Goal: Transaction & Acquisition: Purchase product/service

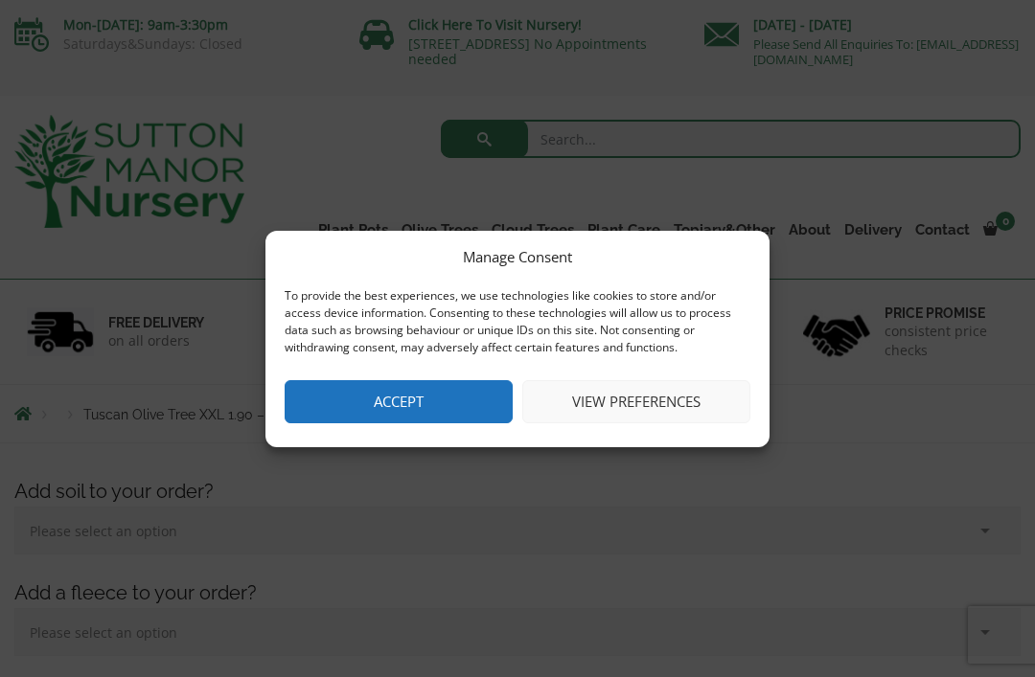
click at [420, 399] on button "Accept" at bounding box center [399, 401] width 228 height 43
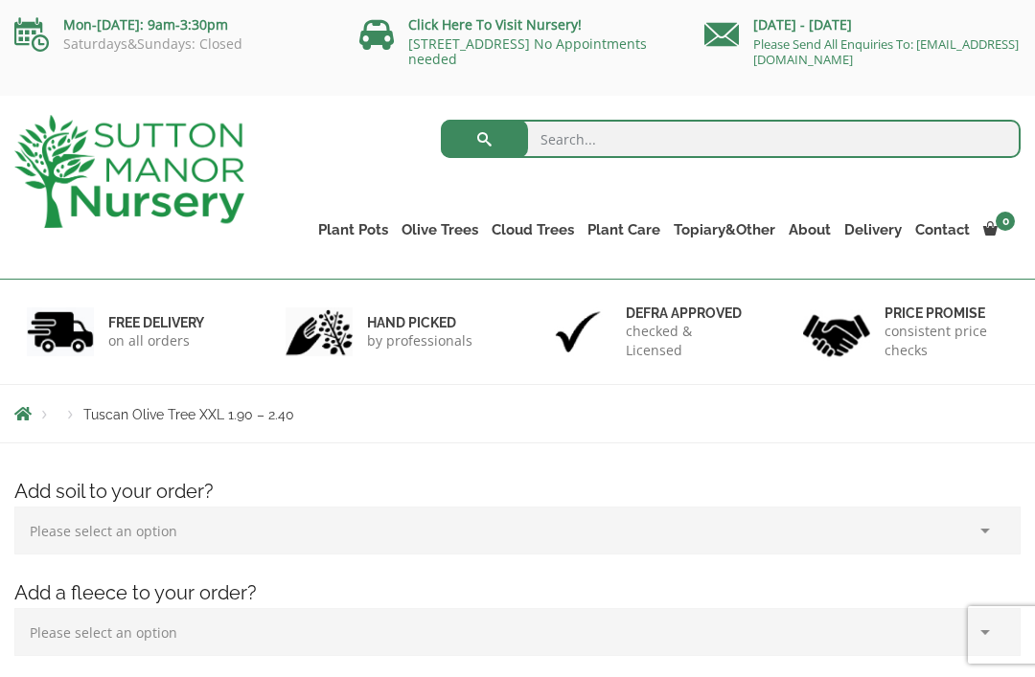
click at [0, 0] on link "Gnarled Olive Trees (Grande Range)" at bounding box center [0, 0] width 0 height 0
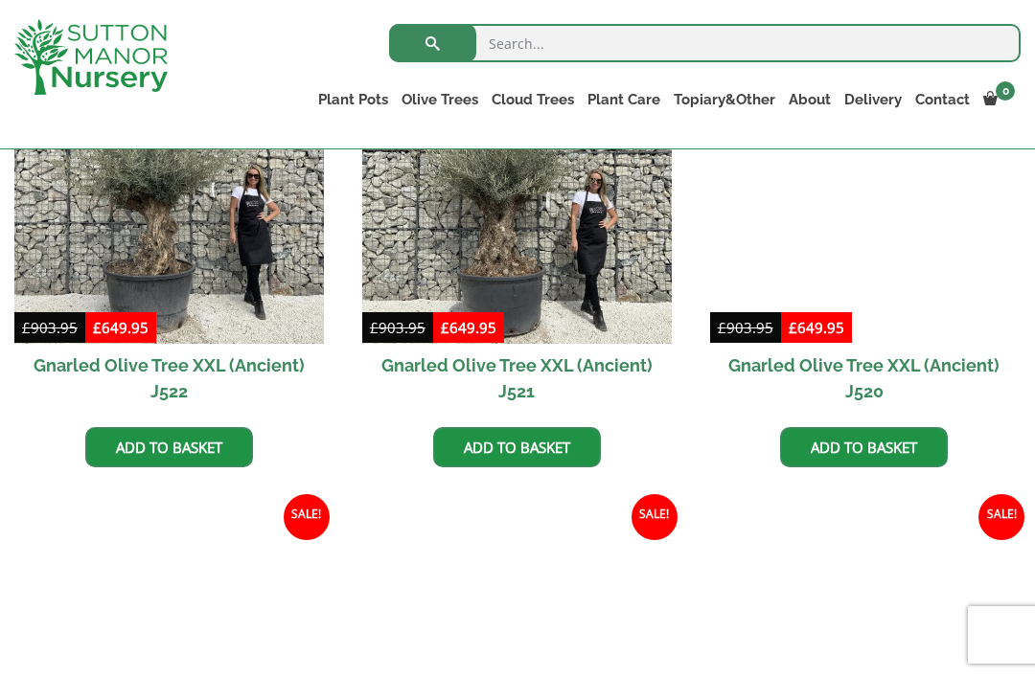
scroll to position [1045, 0]
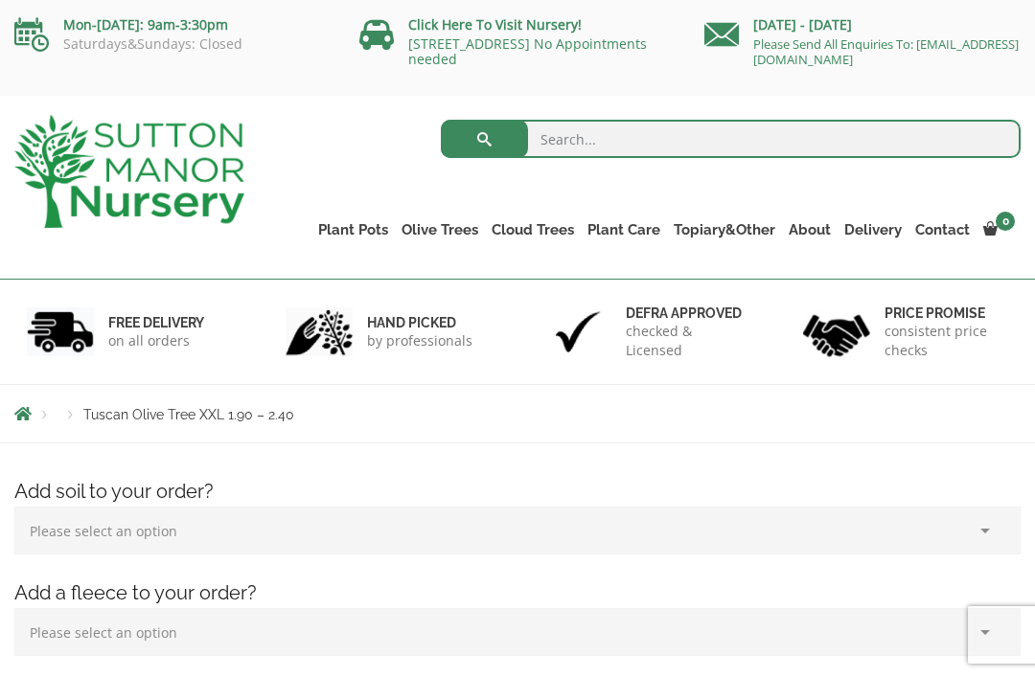
click at [0, 0] on link "Gnarled Olive Trees (Bella Range)" at bounding box center [0, 0] width 0 height 0
click at [0, 0] on link "The Old Stone Pots" at bounding box center [0, 0] width 0 height 0
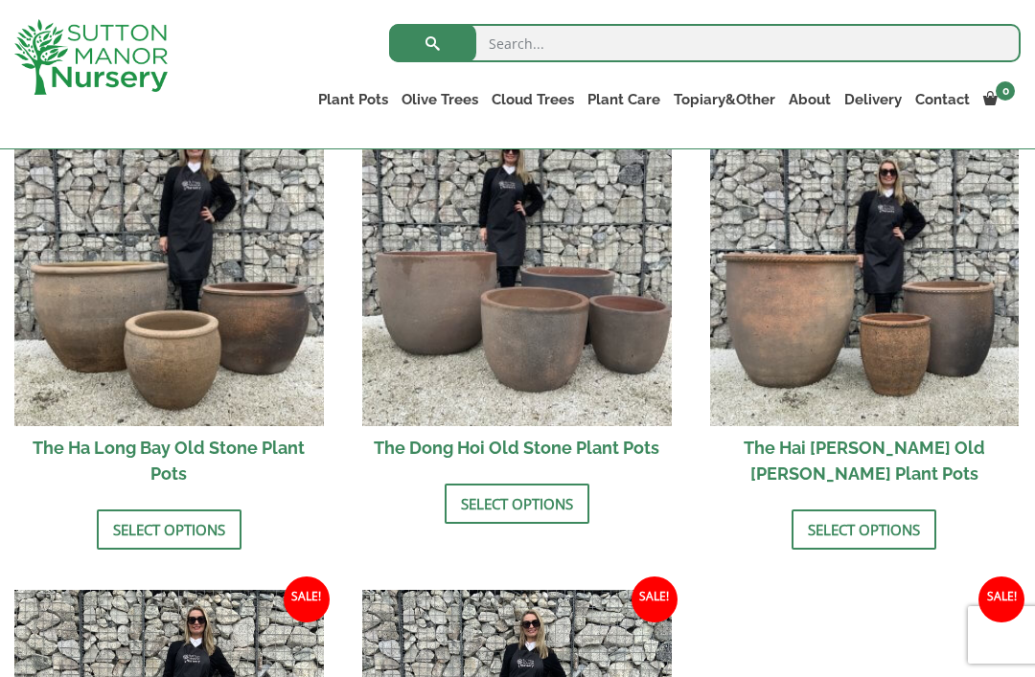
scroll to position [705, 0]
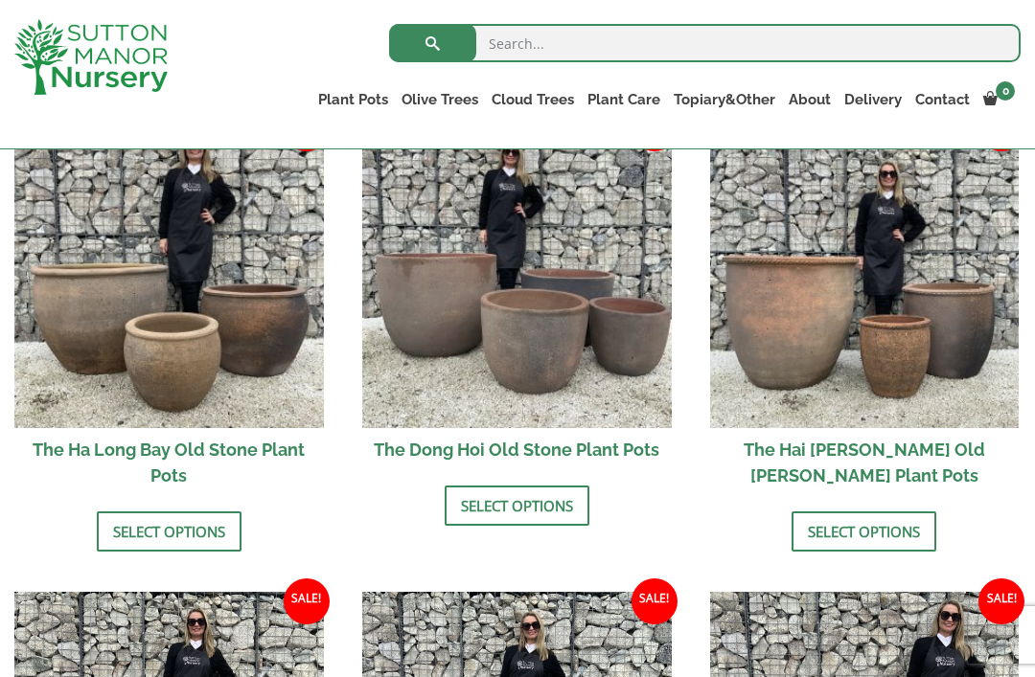
click at [182, 524] on link "Select options" at bounding box center [169, 532] width 145 height 40
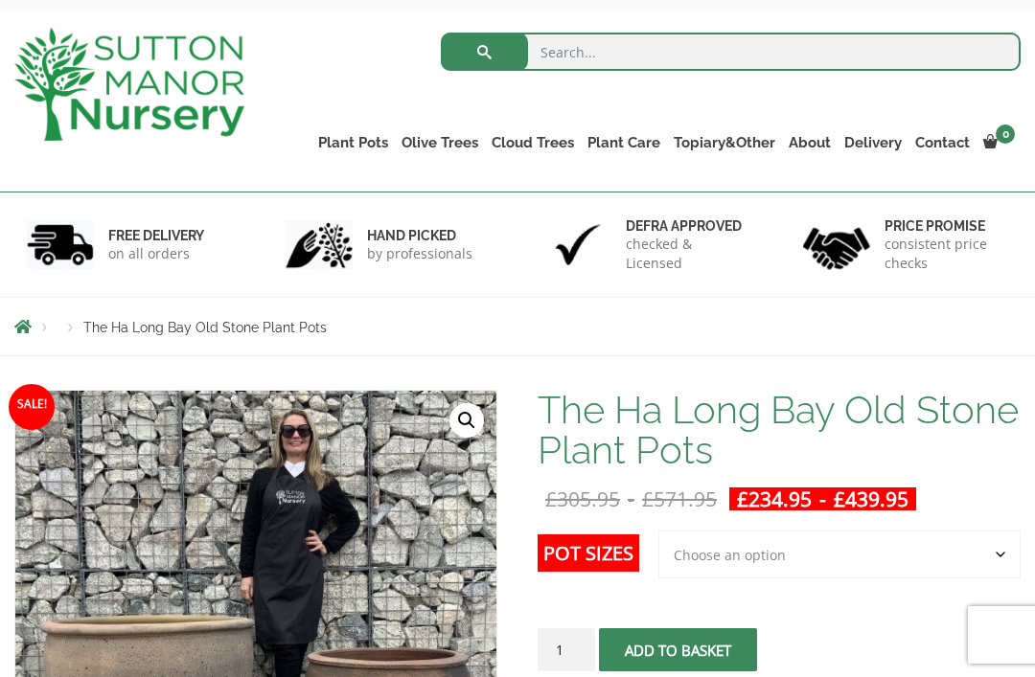
scroll to position [89, 0]
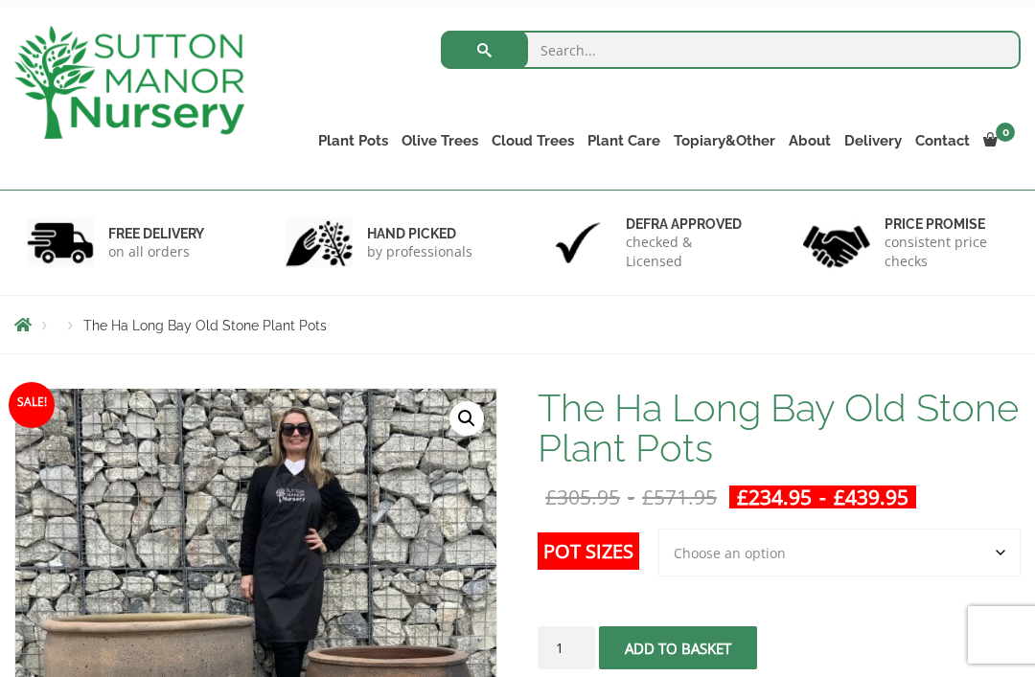
click at [998, 548] on select "Choose an option 3rd to Largest Pot In The Picture 2nd to Largest Pot In The Pi…" at bounding box center [839, 553] width 362 height 48
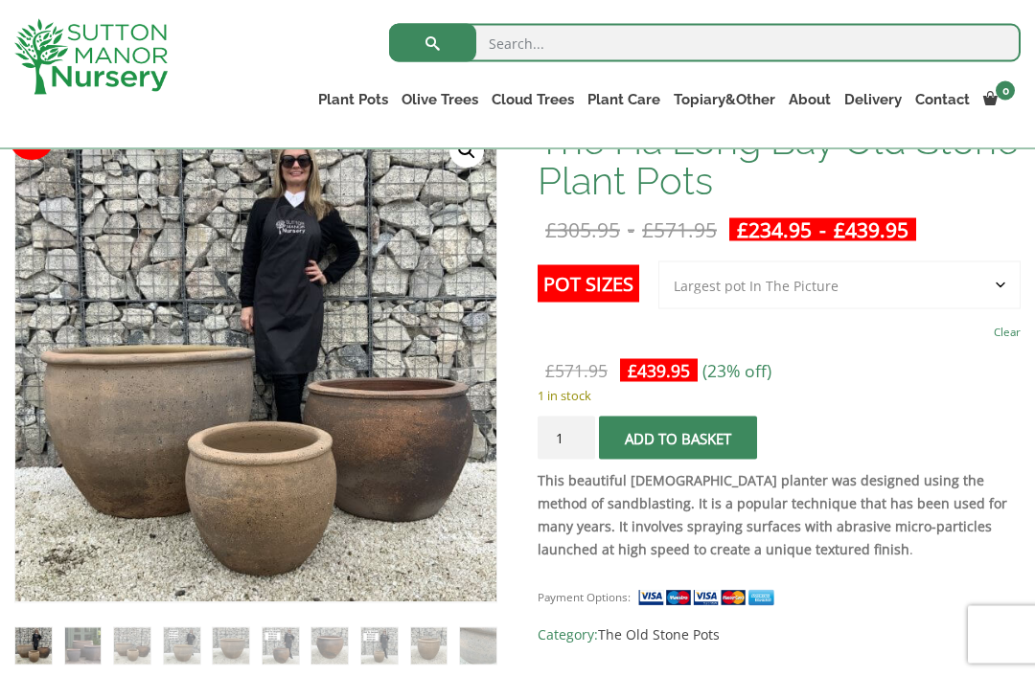
scroll to position [292, 0]
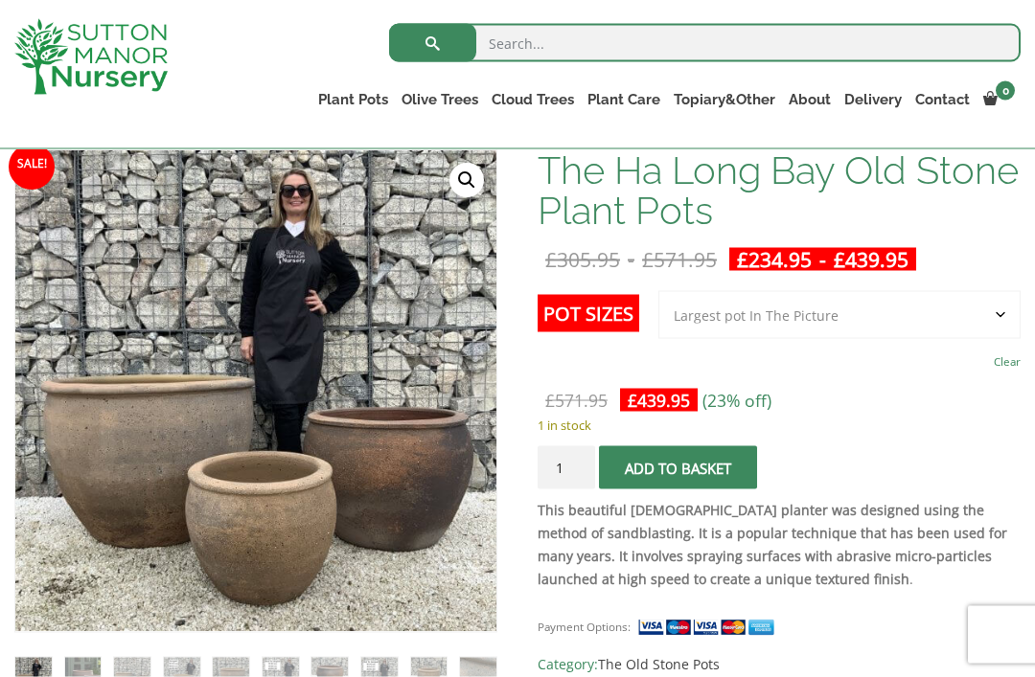
click at [990, 309] on select "Choose an option 3rd to Largest Pot In The Picture 2nd to Largest Pot In The Pi…" at bounding box center [839, 315] width 362 height 48
select select "3rd to Largest Pot In The Picture"
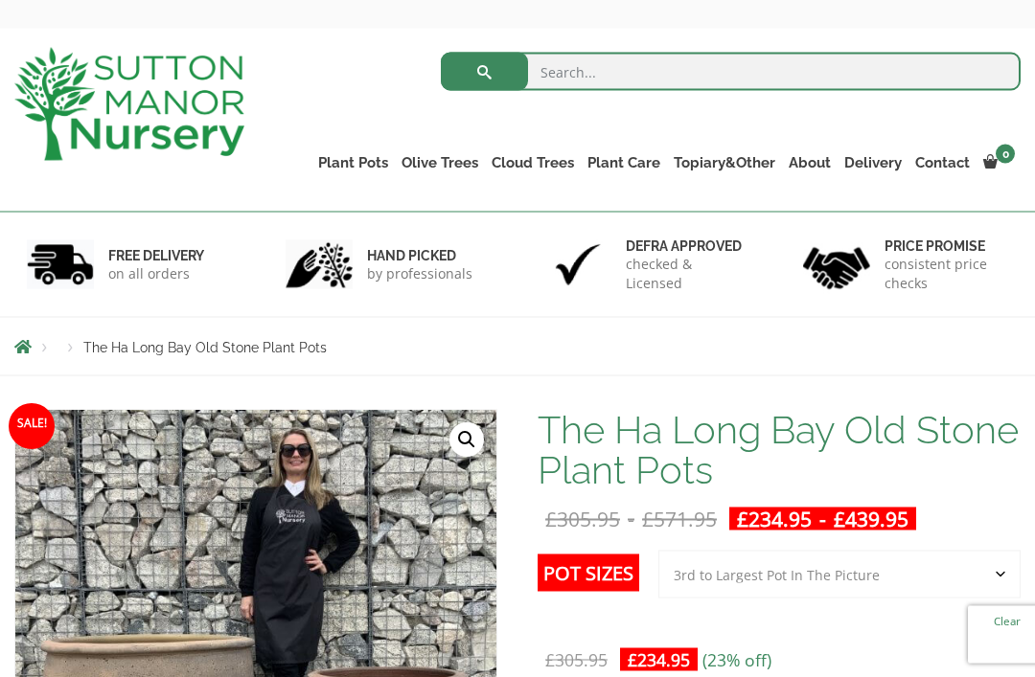
scroll to position [68, 0]
click at [756, 164] on link "Topiary&Other" at bounding box center [724, 162] width 115 height 27
click at [0, 0] on link "Bay Trees (Laurus Nobilis)" at bounding box center [0, 0] width 0 height 0
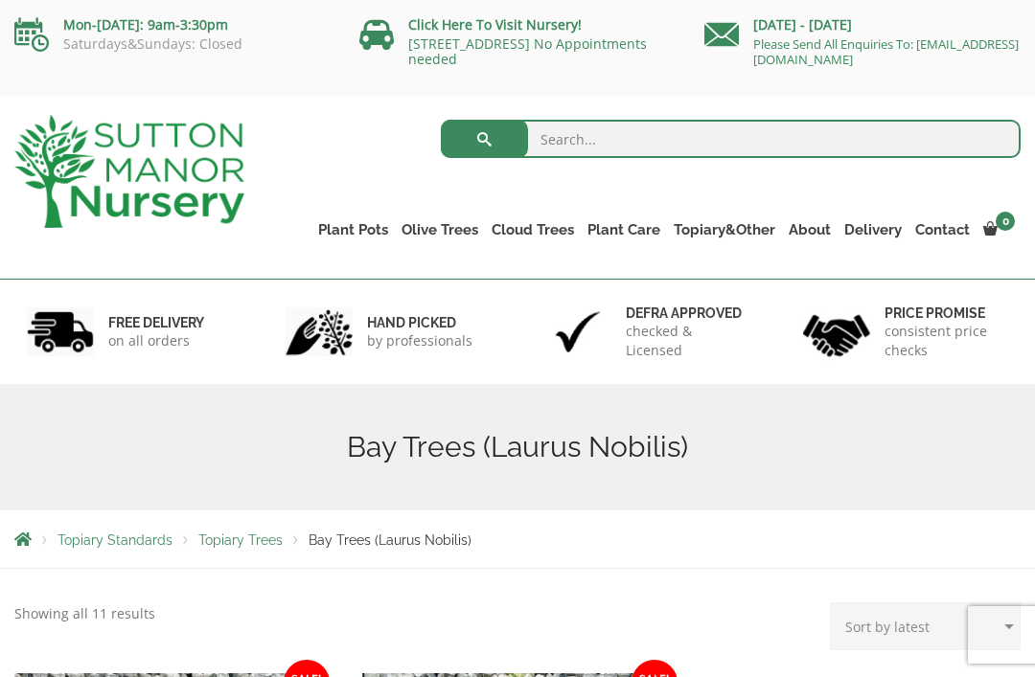
click at [552, 34] on link "Click Here To Visit Nursery!" at bounding box center [494, 24] width 173 height 18
